Goal: Use online tool/utility: Utilize a website feature to perform a specific function

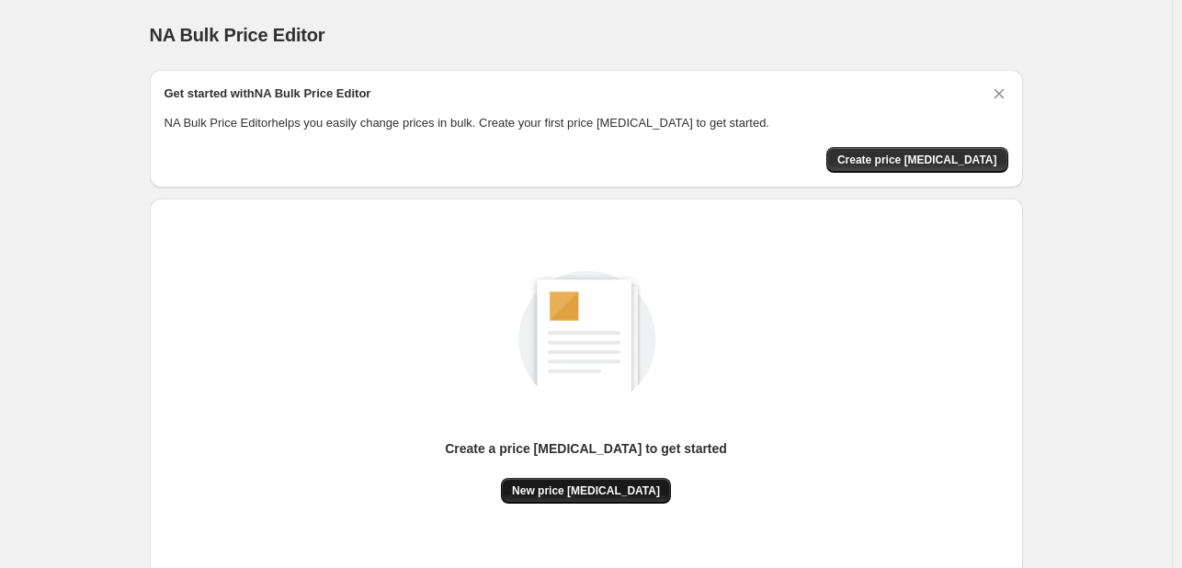
click at [570, 489] on span "New price [MEDICAL_DATA]" at bounding box center [586, 491] width 148 height 15
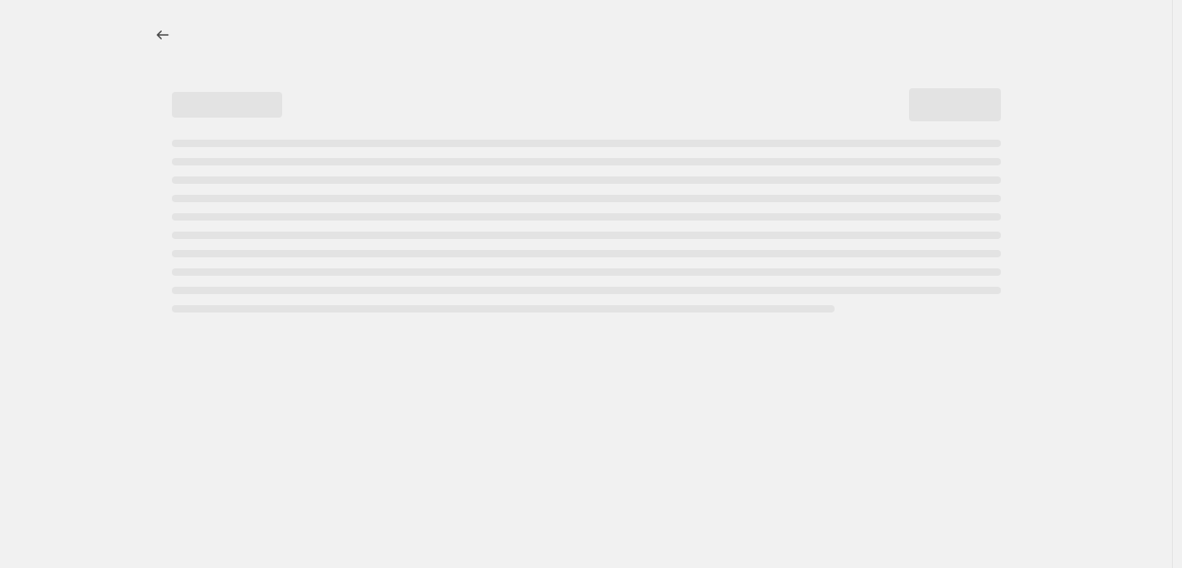
select select "percentage"
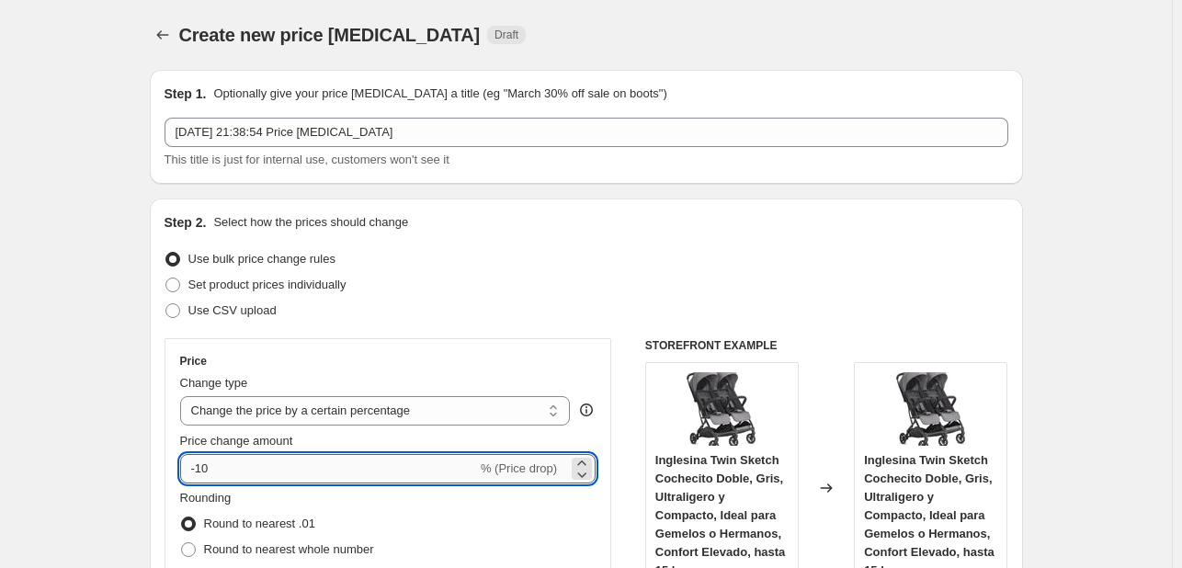
click at [223, 461] on input "-10" at bounding box center [328, 468] width 297 height 29
type input "-1"
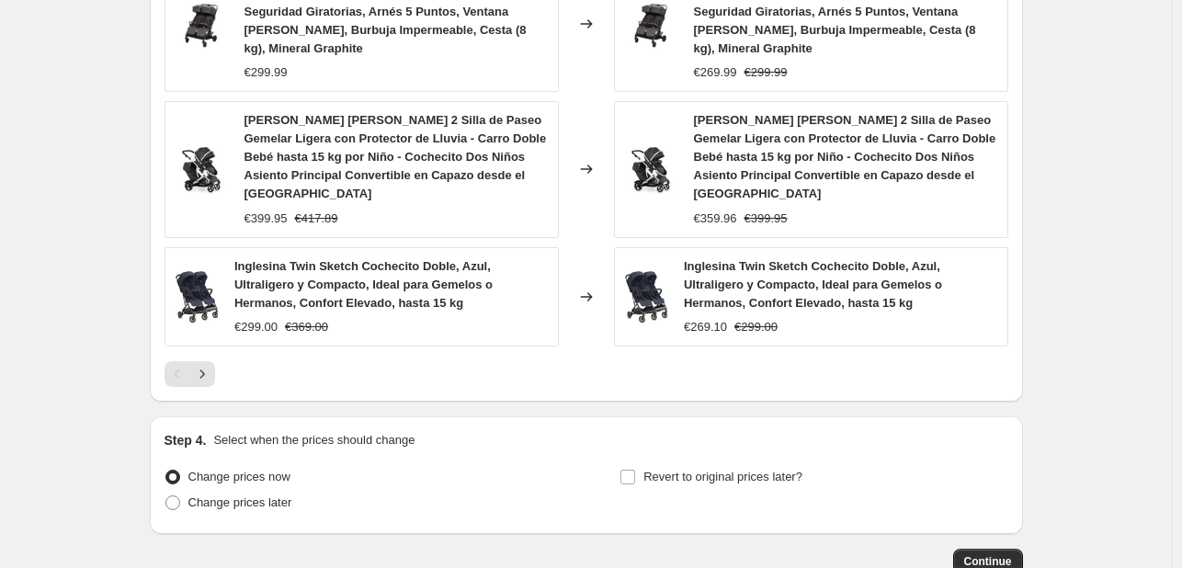
scroll to position [1445, 0]
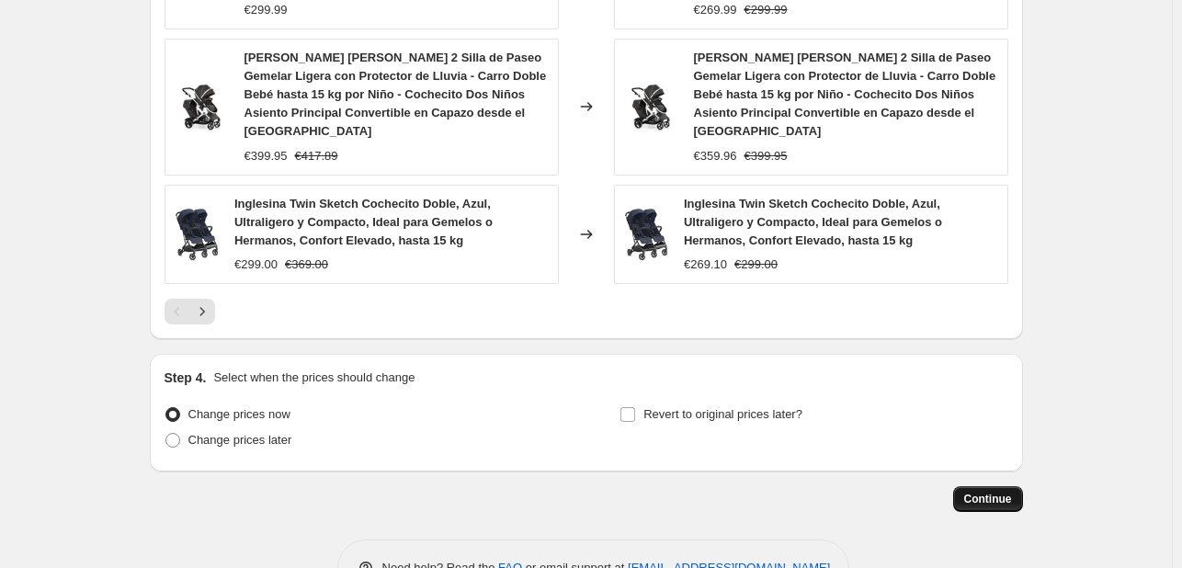
type input "-35"
click at [1008, 492] on span "Continue" at bounding box center [988, 499] width 48 height 15
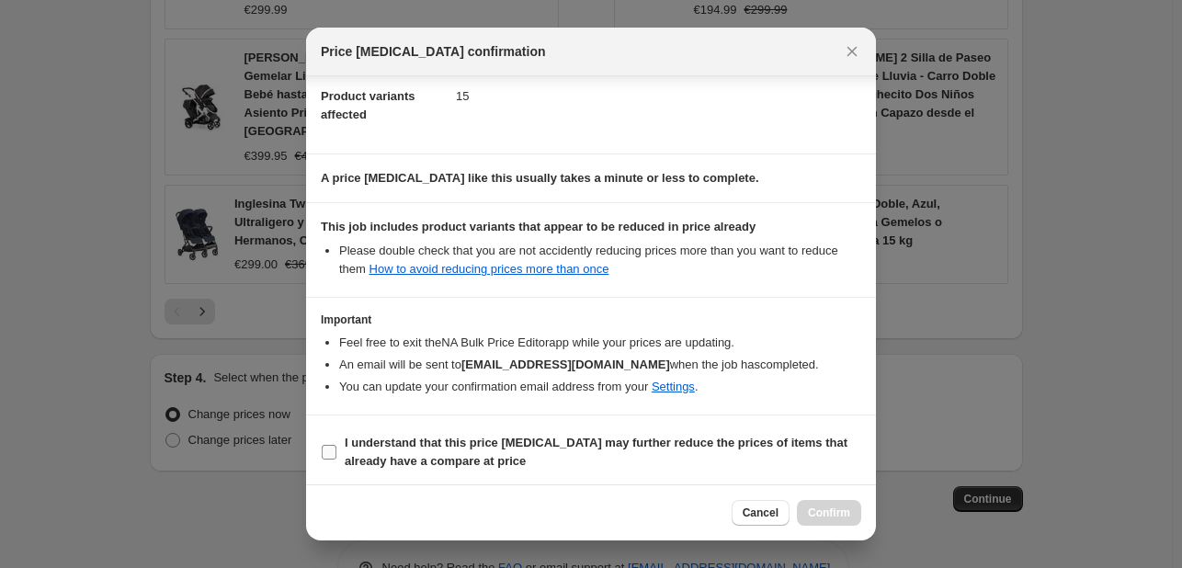
scroll to position [204, 0]
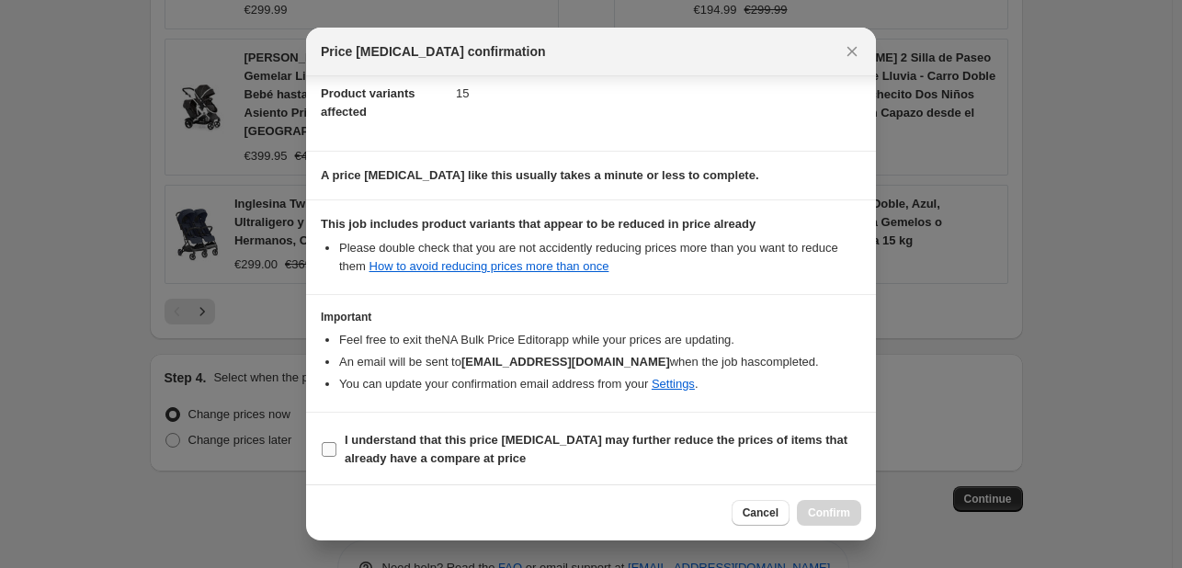
click at [401, 446] on b "I understand that this price [MEDICAL_DATA] may further reduce the prices of it…" at bounding box center [596, 449] width 503 height 32
click at [336, 446] on input "I understand that this price [MEDICAL_DATA] may further reduce the prices of it…" at bounding box center [329, 449] width 15 height 15
checkbox input "true"
click at [860, 519] on button "Confirm" at bounding box center [829, 513] width 64 height 26
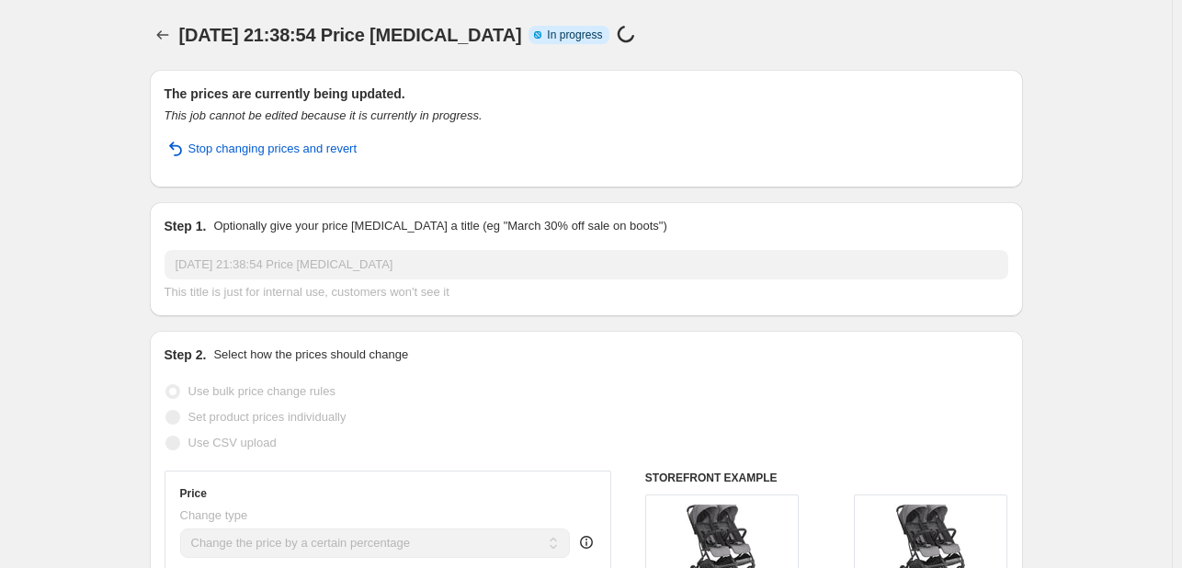
select select "percentage"
